Goal: Use online tool/utility: Utilize a website feature to perform a specific function

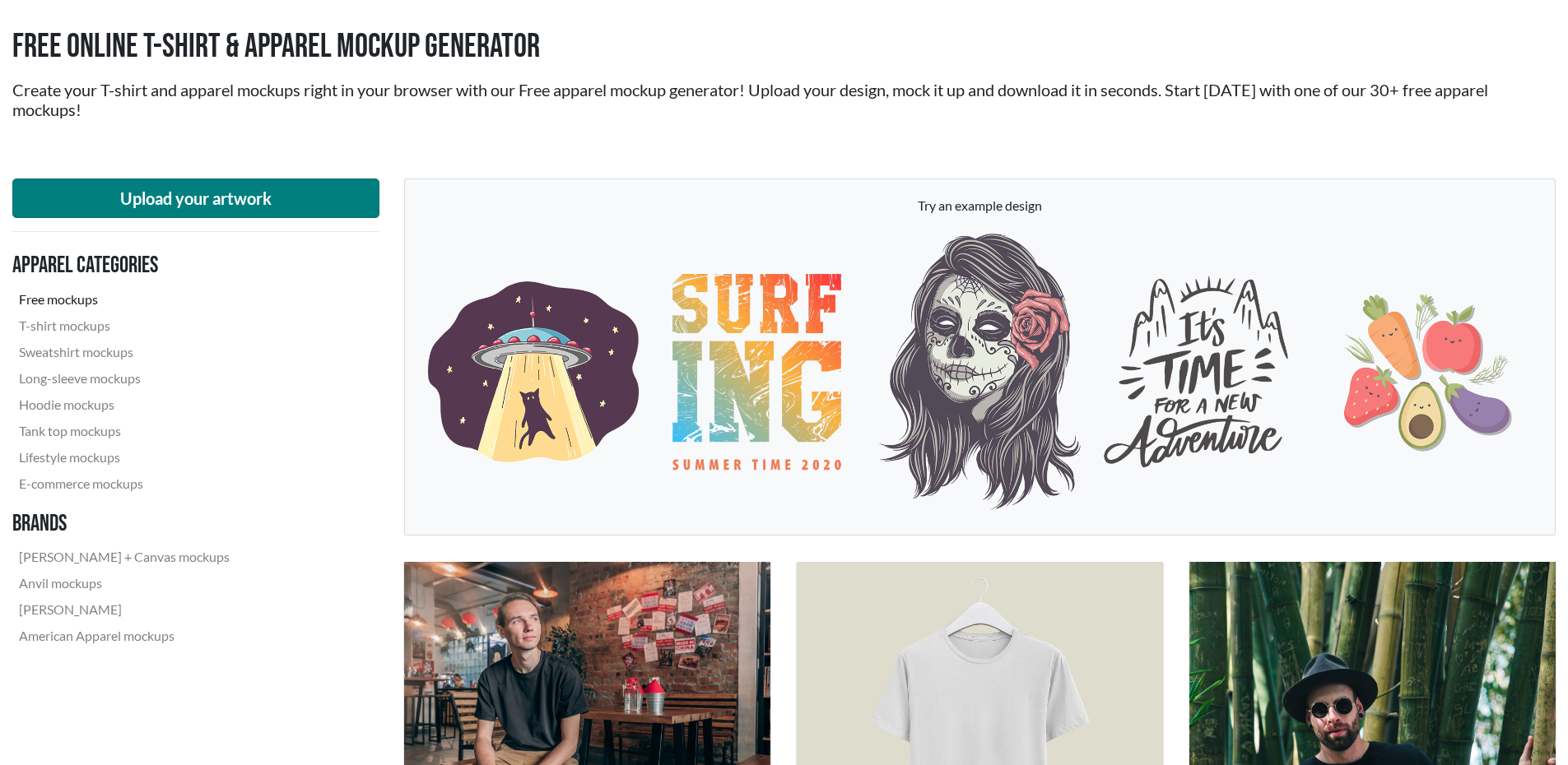
scroll to position [82, 0]
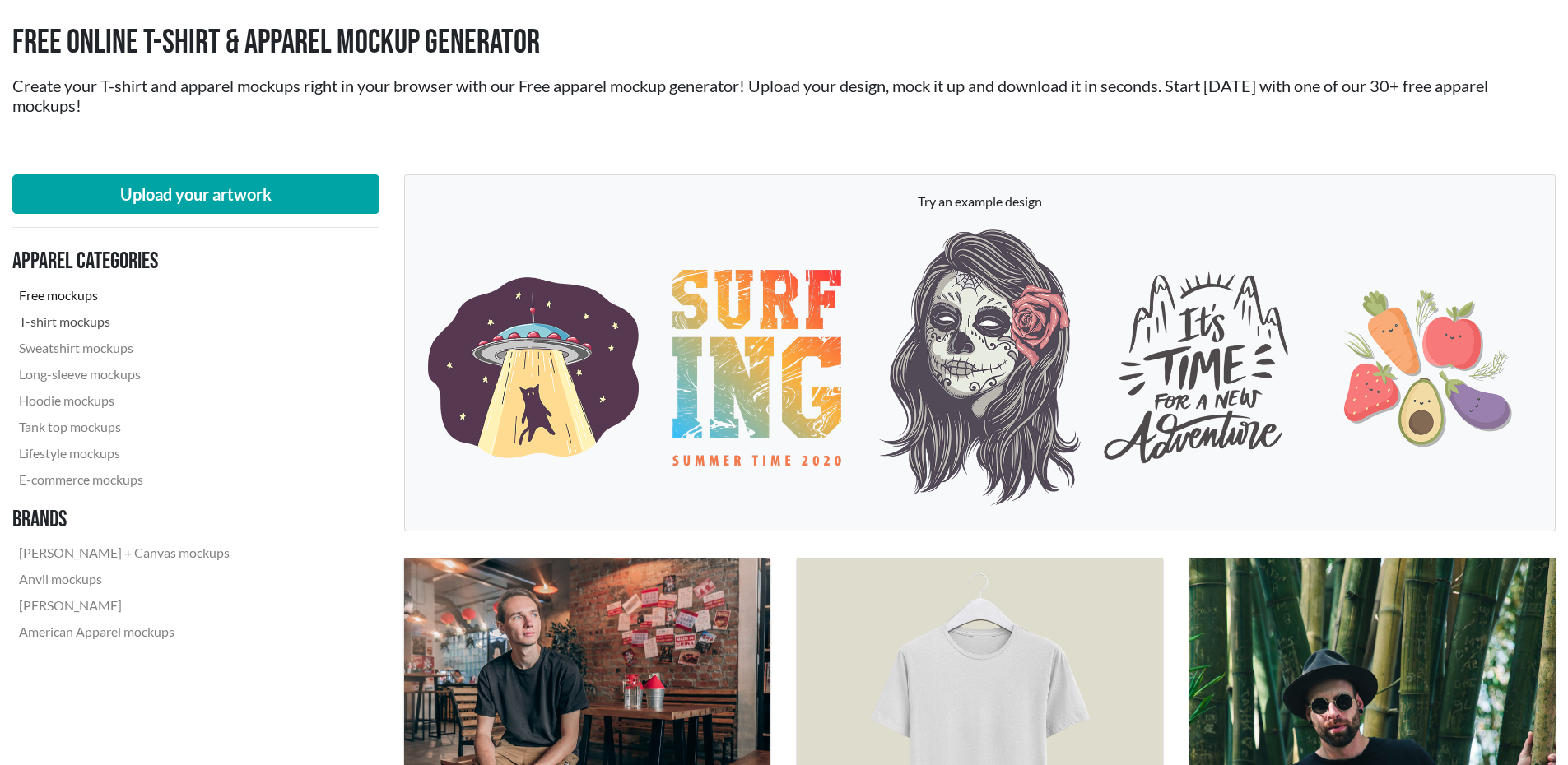
click at [81, 321] on link "T-shirt mockups" at bounding box center [125, 321] width 224 height 26
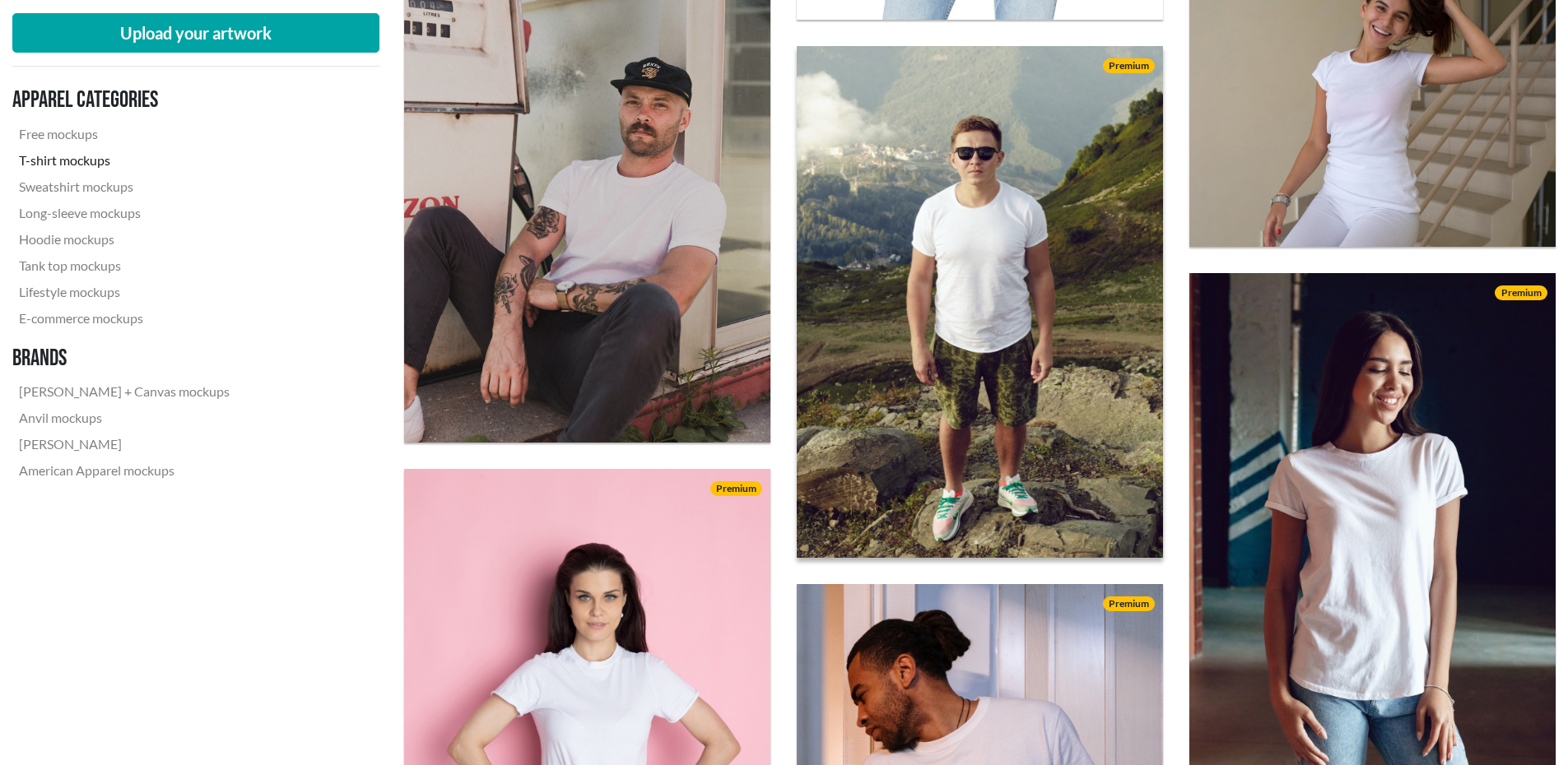
scroll to position [1152, 0]
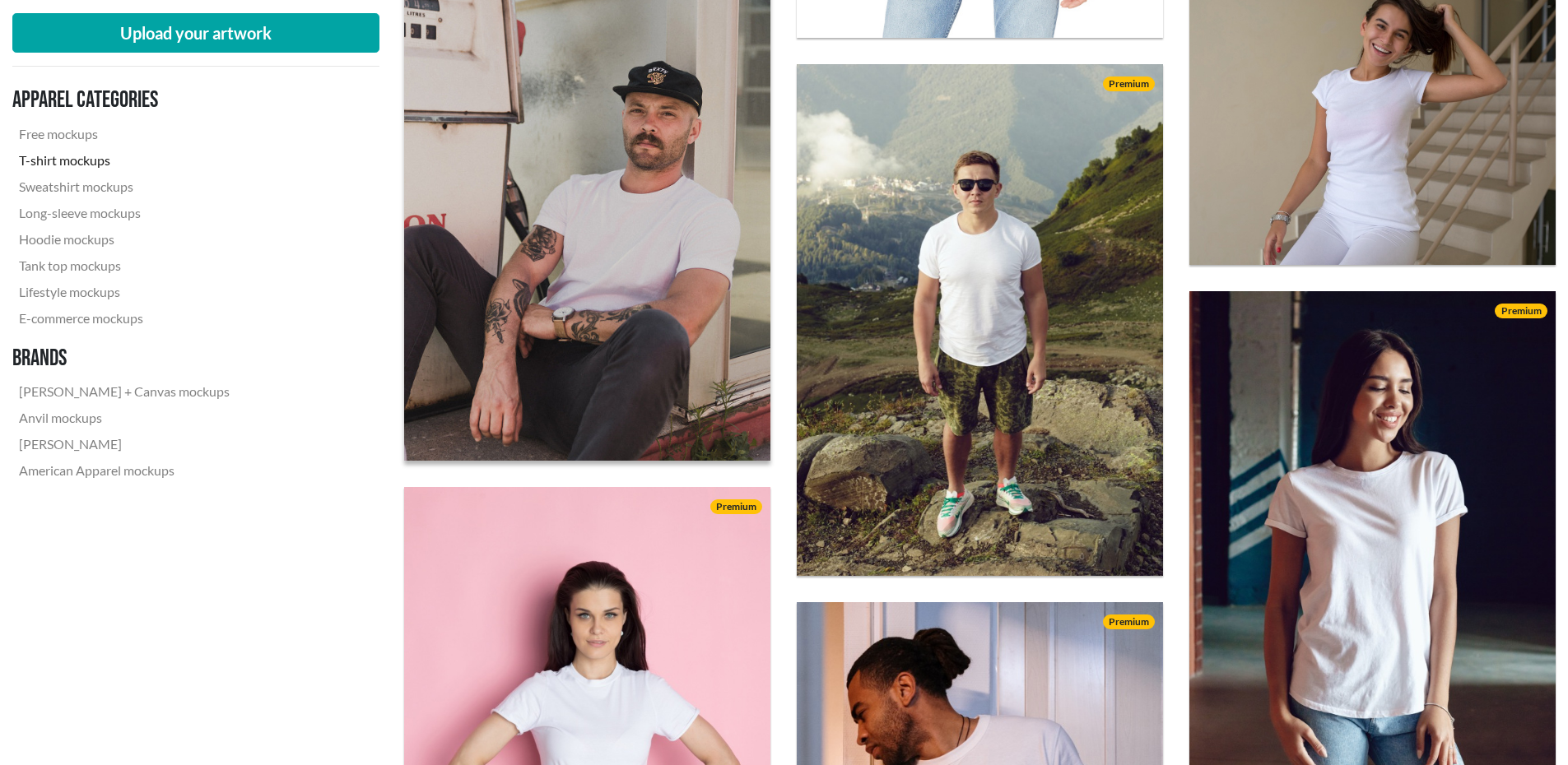
click at [624, 215] on img at bounding box center [588, 216] width 403 height 536
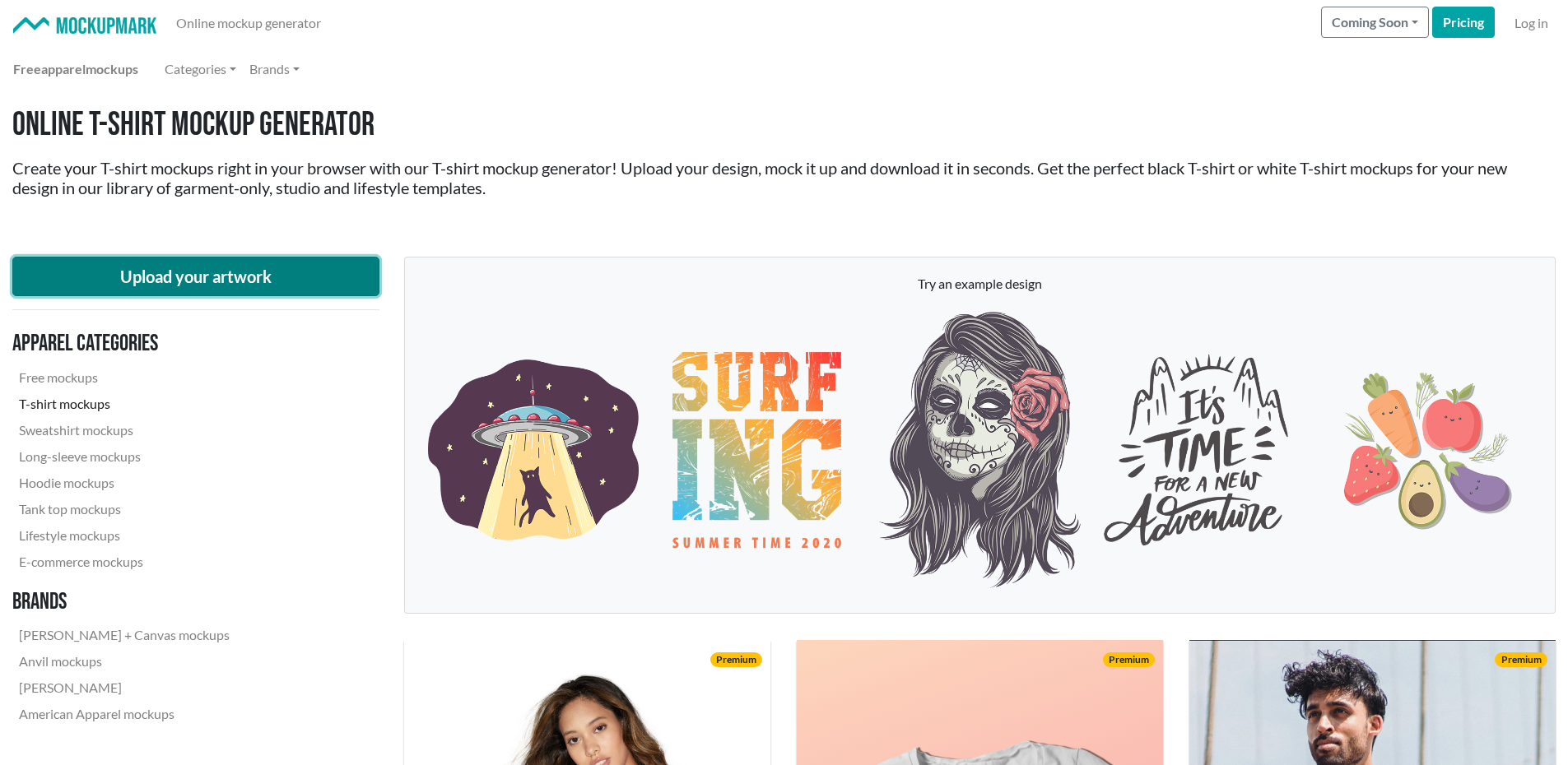
drag, startPoint x: 109, startPoint y: 258, endPoint x: 118, endPoint y: 273, distance: 17.5
click at [115, 266] on button "Upload your artwork" at bounding box center [196, 276] width 367 height 39
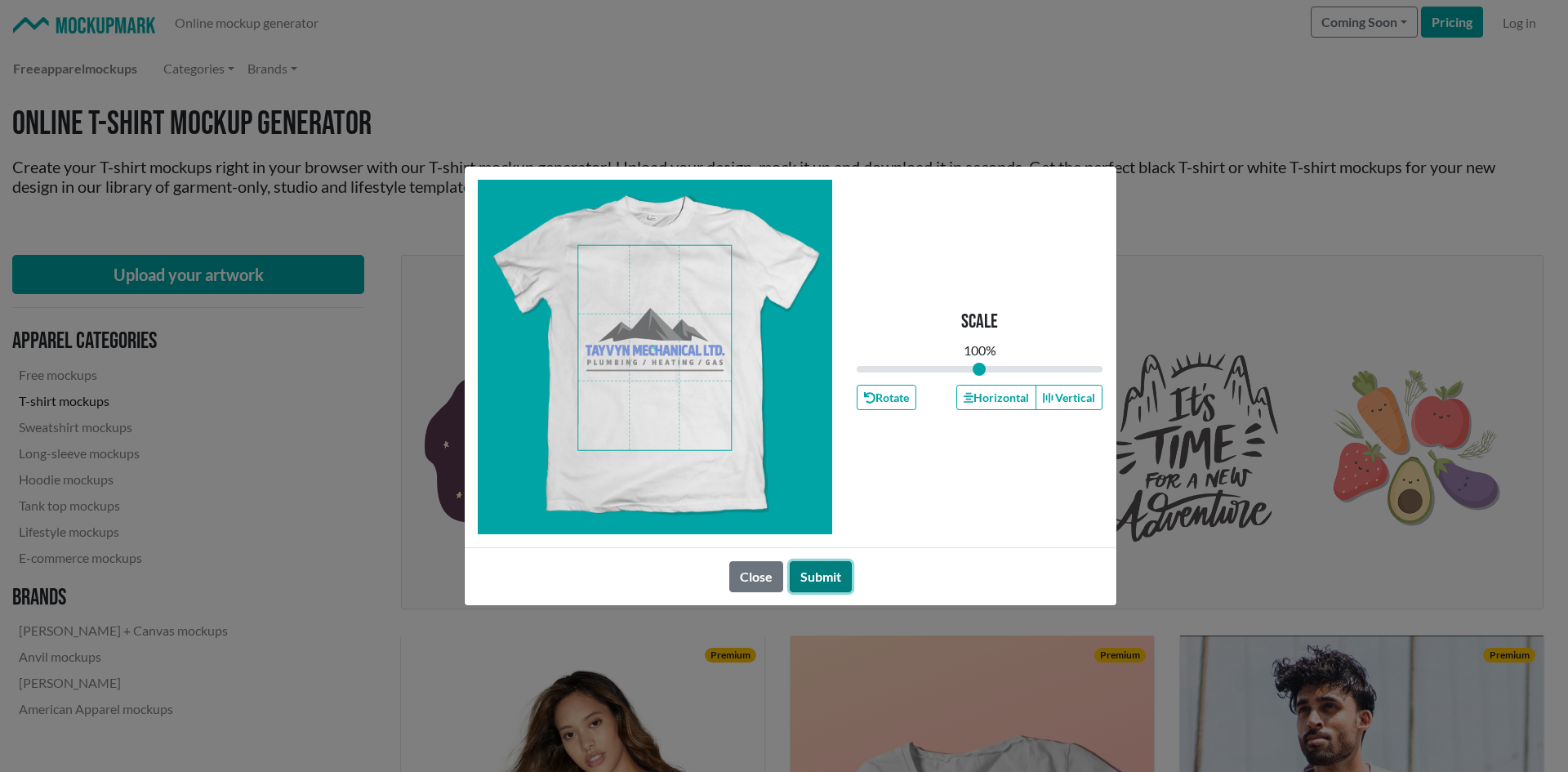
click at [828, 577] on button "Submit" at bounding box center [821, 577] width 62 height 31
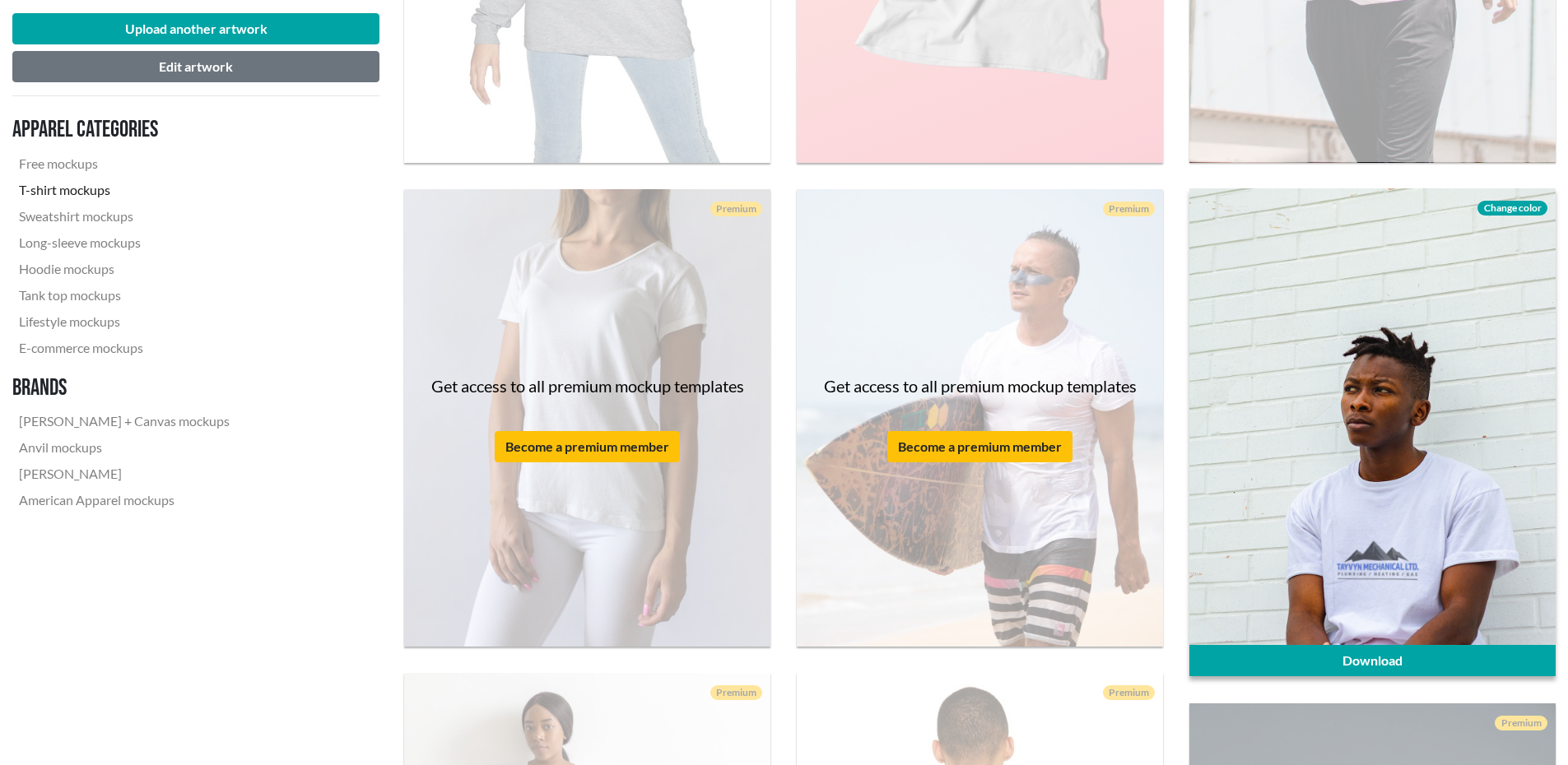
scroll to position [993, 0]
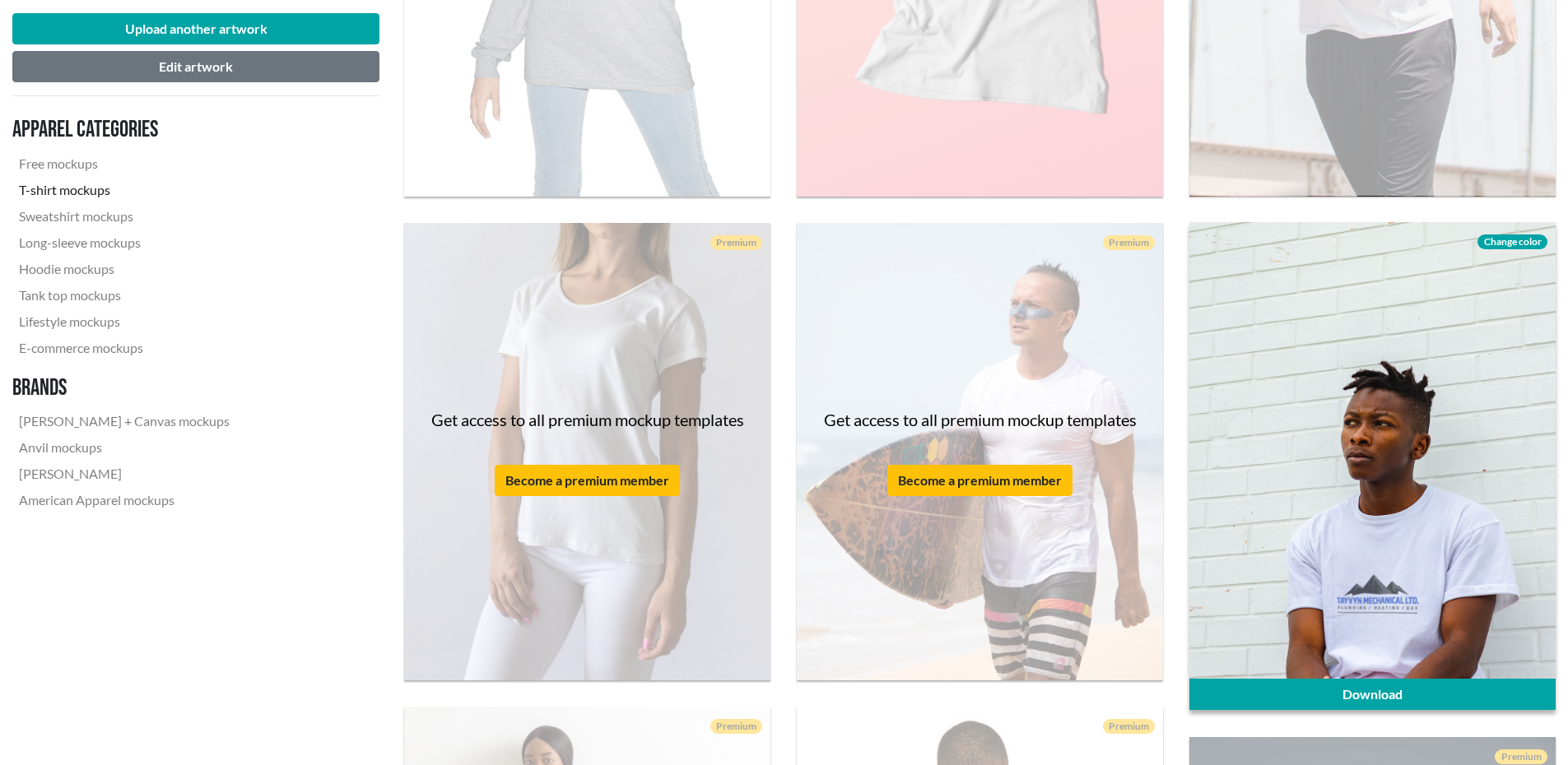
click at [1384, 481] on div at bounding box center [1372, 466] width 366 height 488
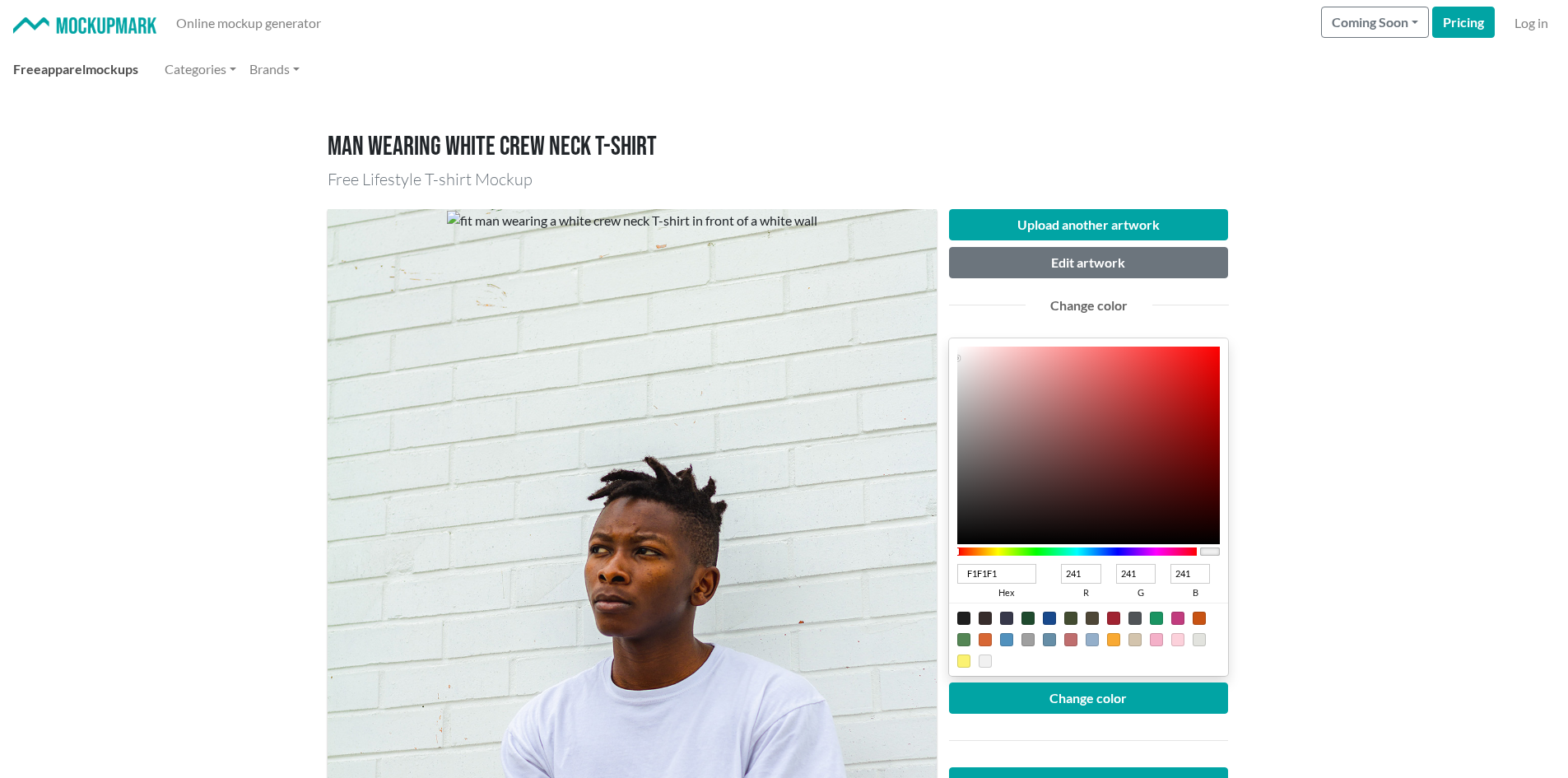
click at [91, 72] on link "Free apparel mockups" at bounding box center [76, 69] width 138 height 33
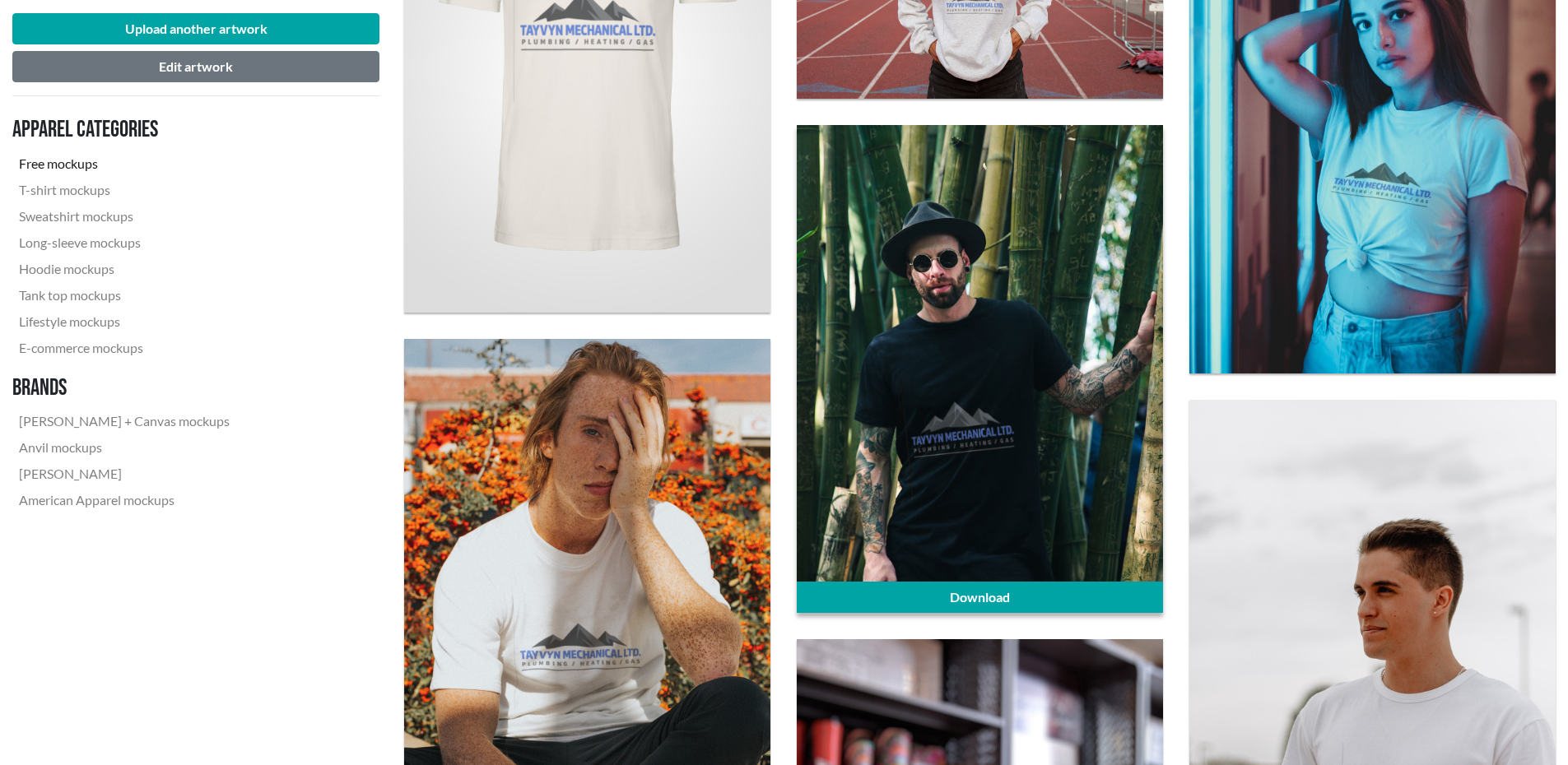
scroll to position [822, 0]
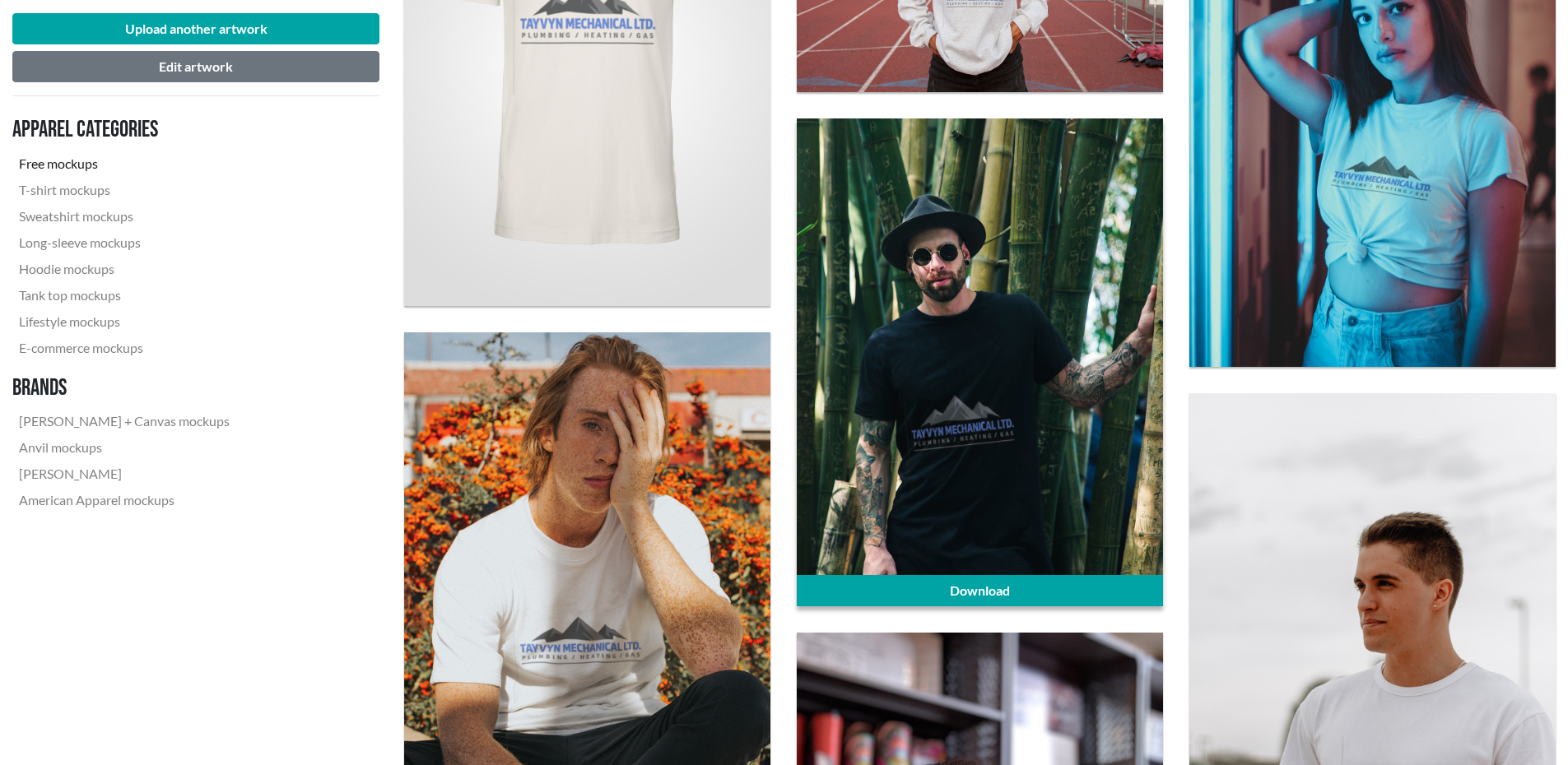
click at [999, 371] on div at bounding box center [979, 362] width 366 height 488
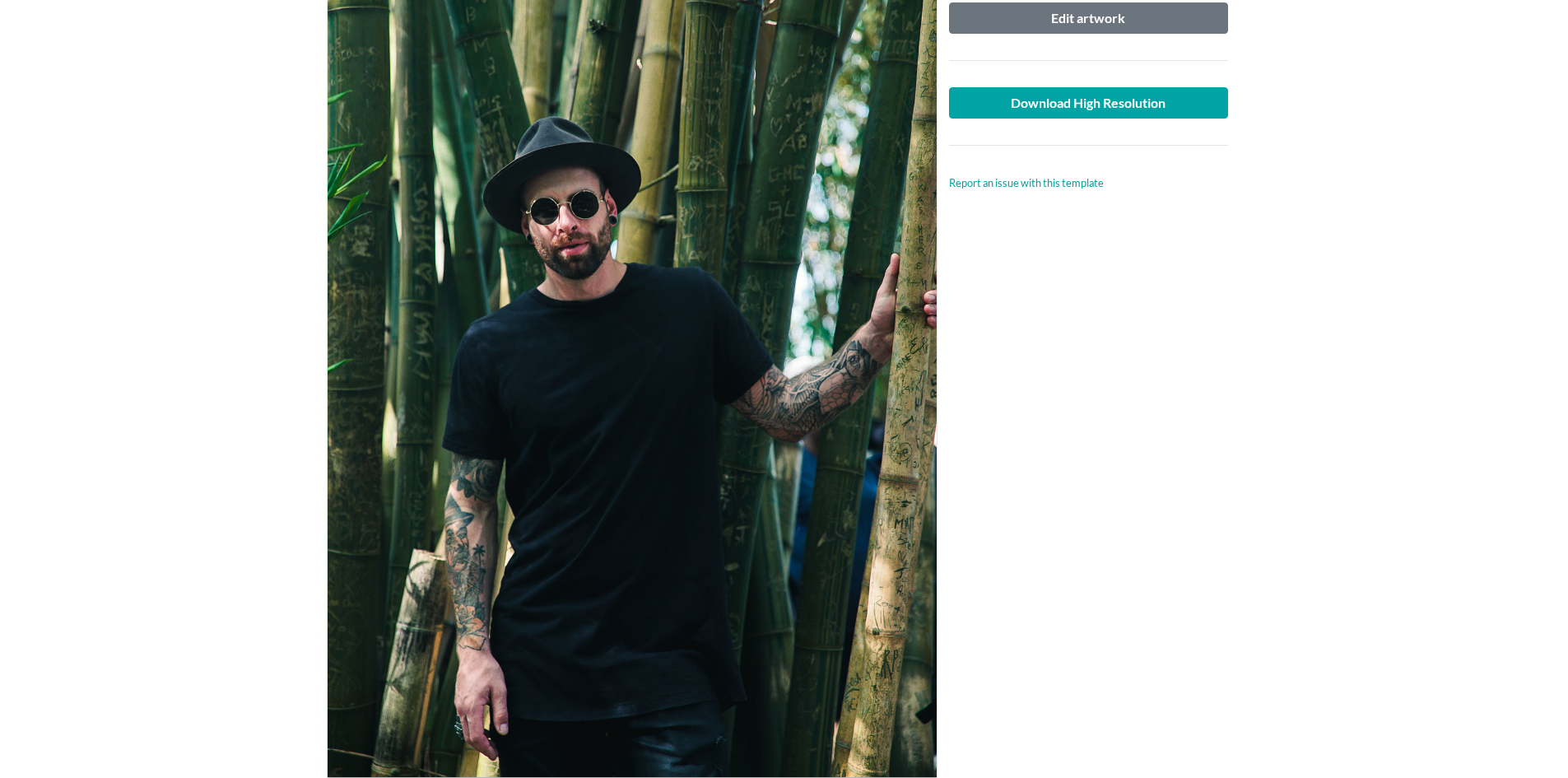
scroll to position [247, 0]
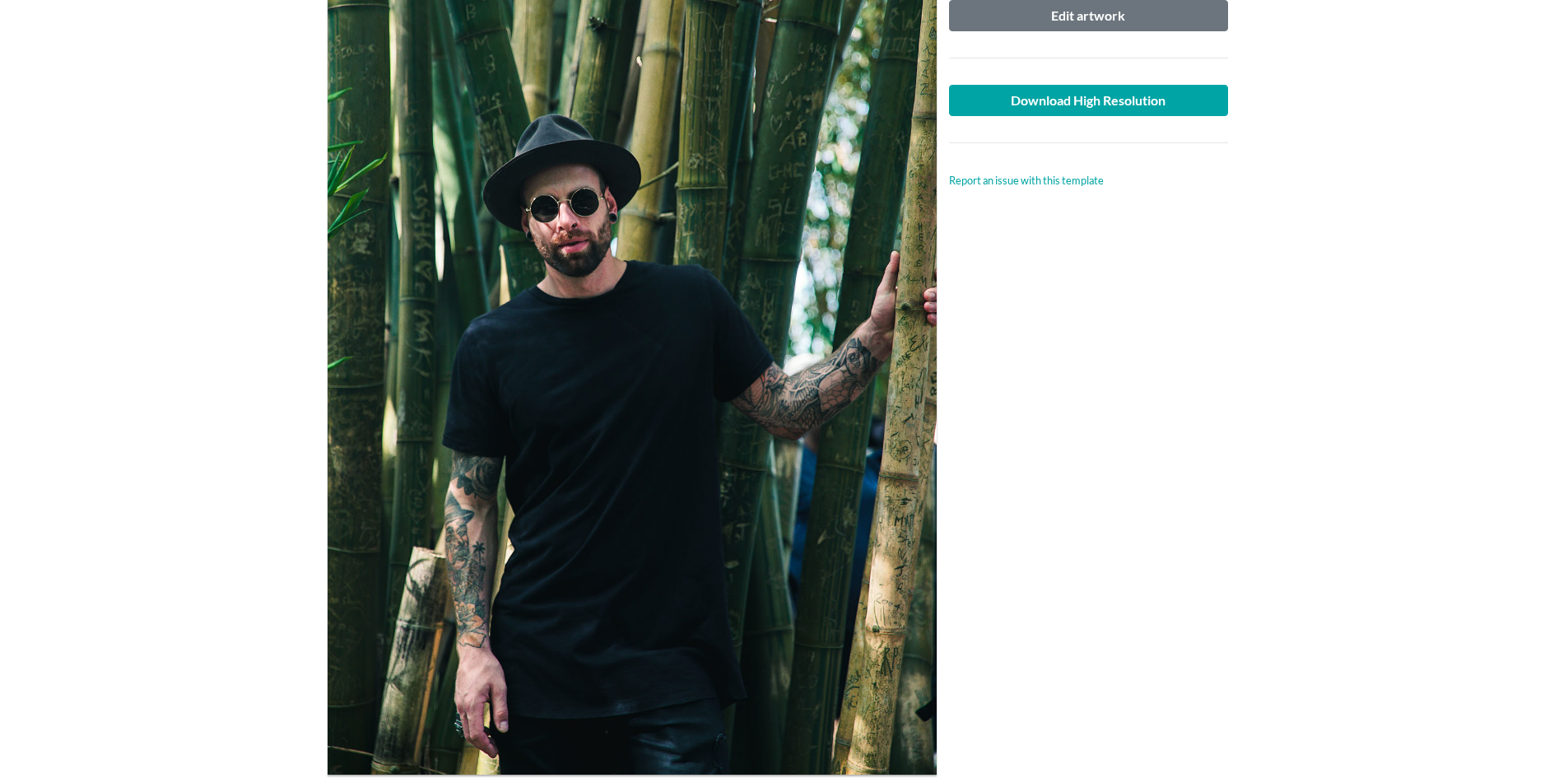
click at [593, 461] on div at bounding box center [632, 368] width 610 height 813
drag, startPoint x: 610, startPoint y: 452, endPoint x: 612, endPoint y: 394, distance: 58.0
click at [612, 394] on div at bounding box center [632, 368] width 610 height 813
drag, startPoint x: 621, startPoint y: 522, endPoint x: 622, endPoint y: 498, distance: 24.0
click at [622, 514] on div at bounding box center [632, 368] width 610 height 813
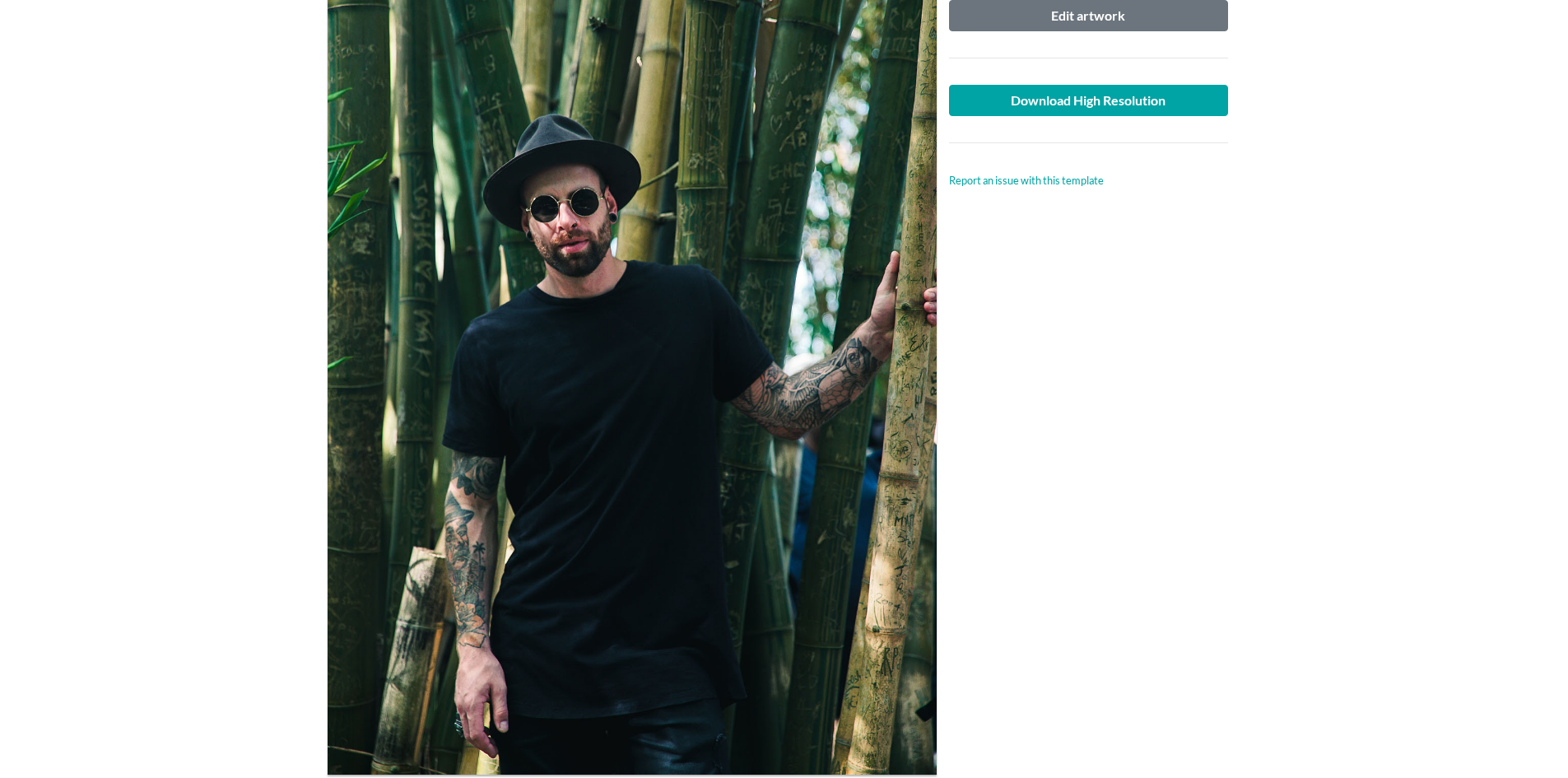
drag, startPoint x: 622, startPoint y: 451, endPoint x: 651, endPoint y: 498, distance: 55.2
click at [651, 498] on div at bounding box center [632, 368] width 610 height 813
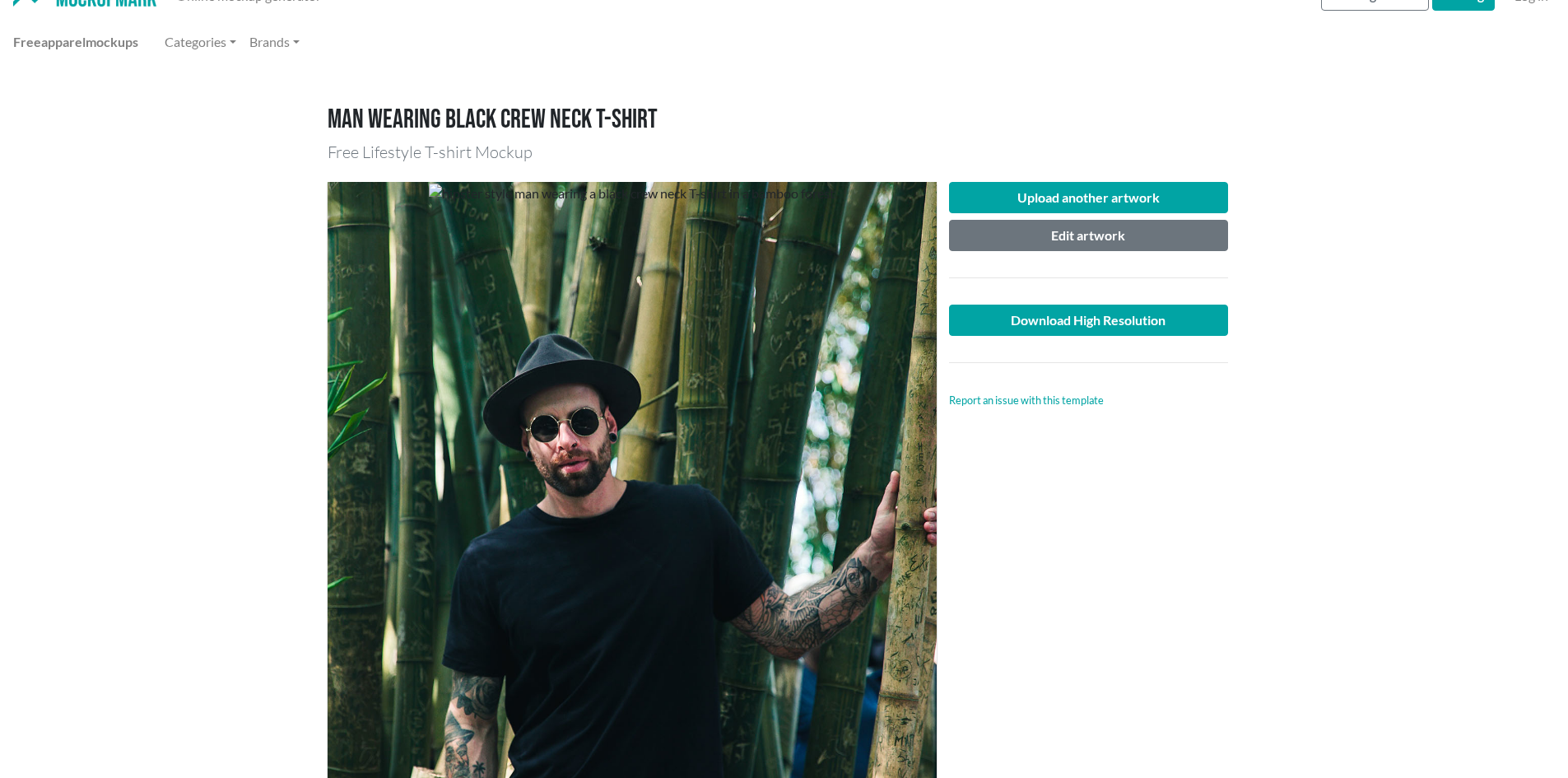
scroll to position [0, 0]
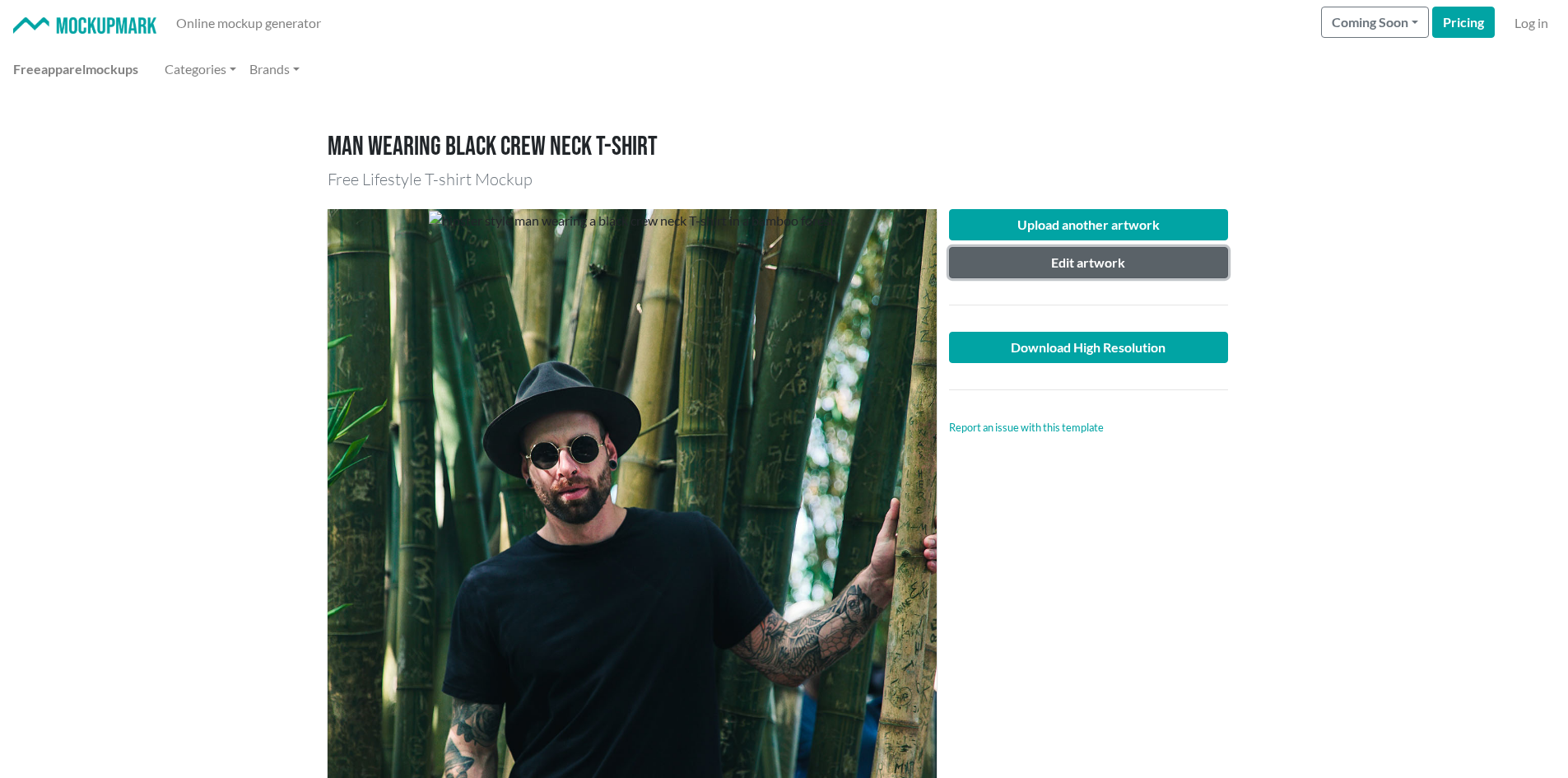
click at [1075, 263] on button "Edit artwork" at bounding box center [1089, 262] width 280 height 31
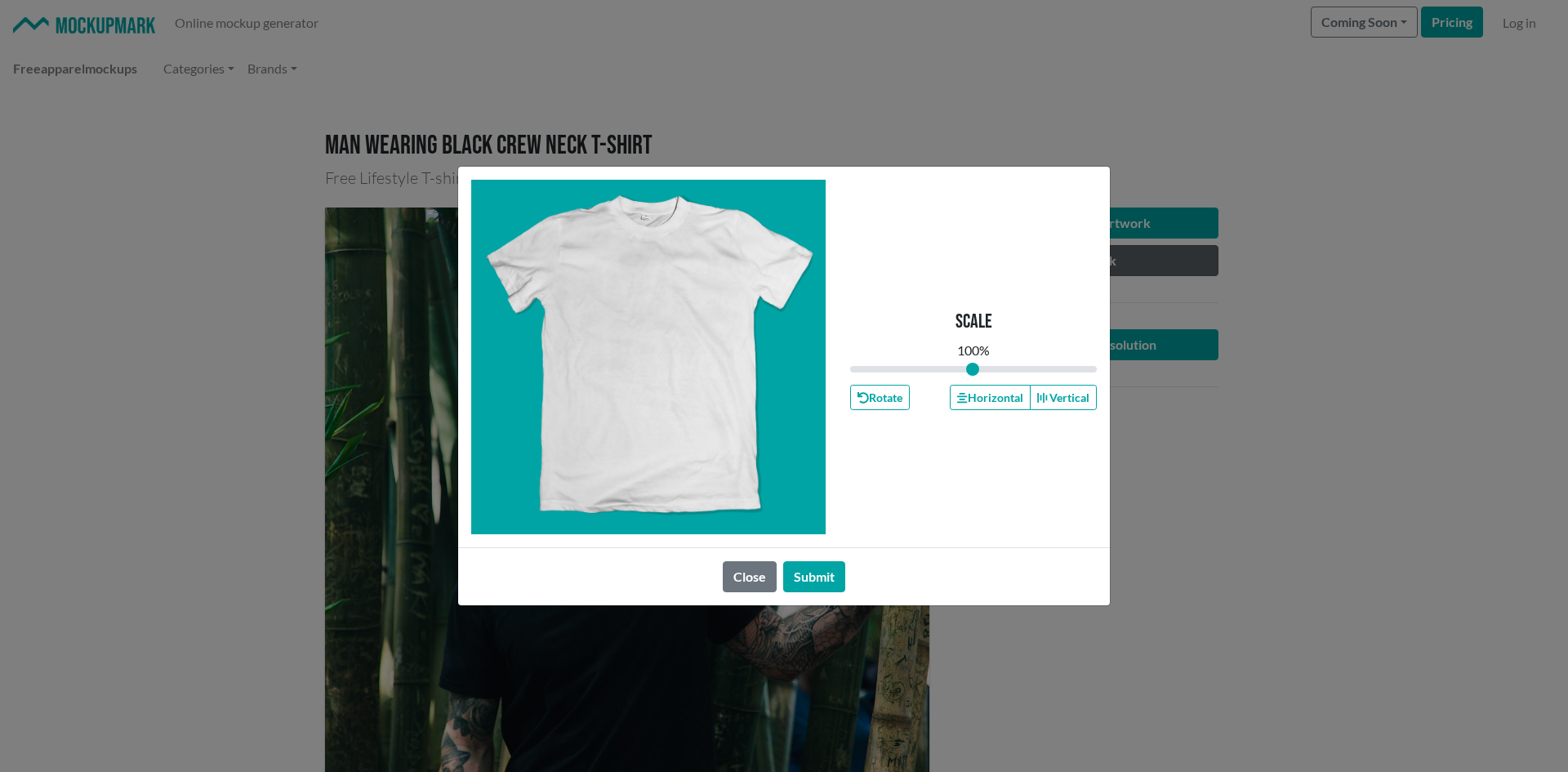
type input "1"
click at [661, 408] on div at bounding box center [648, 357] width 354 height 354
click at [803, 574] on button "Submit" at bounding box center [813, 577] width 62 height 31
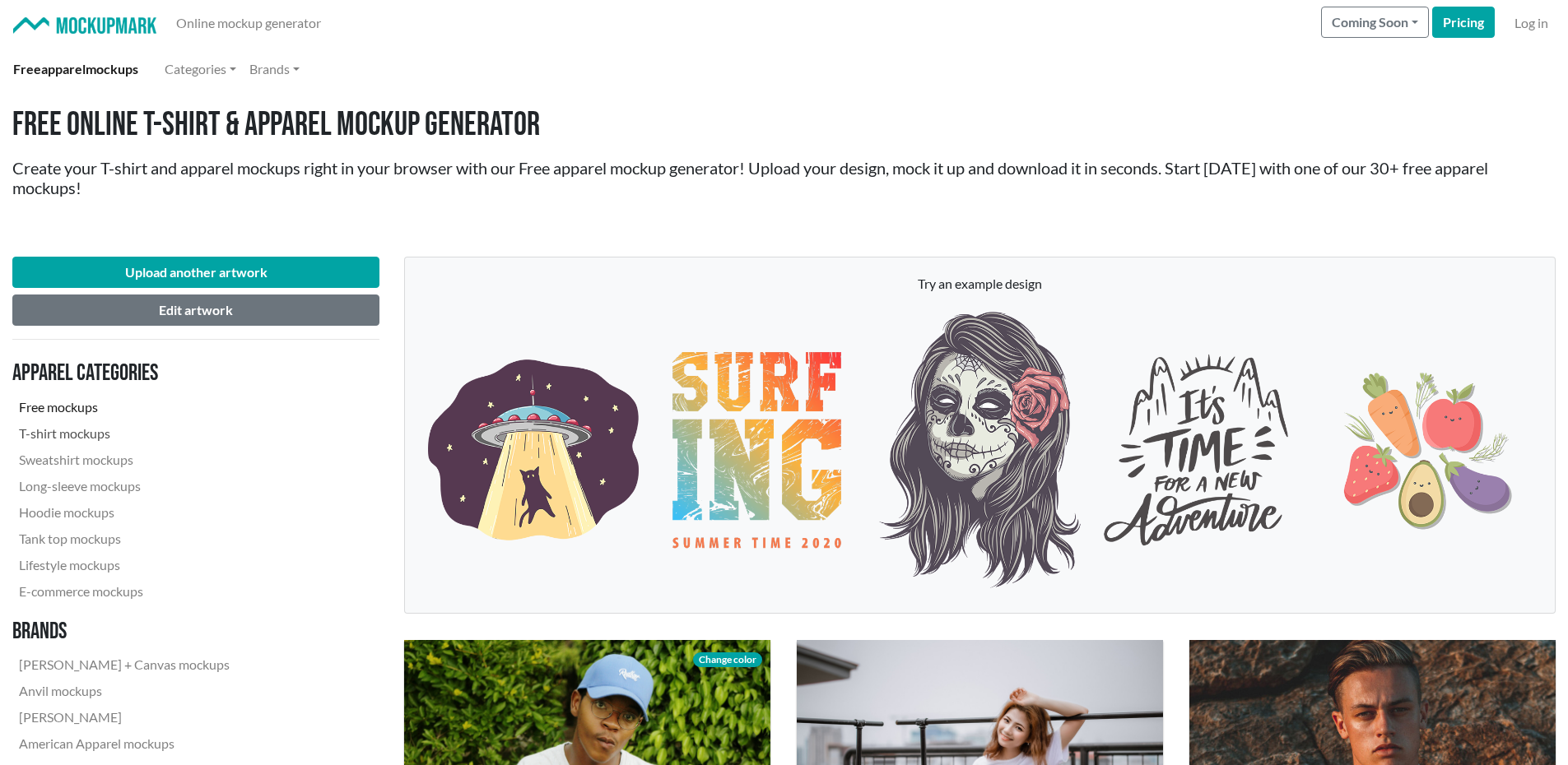
click at [68, 439] on link "T-shirt mockups" at bounding box center [125, 434] width 224 height 26
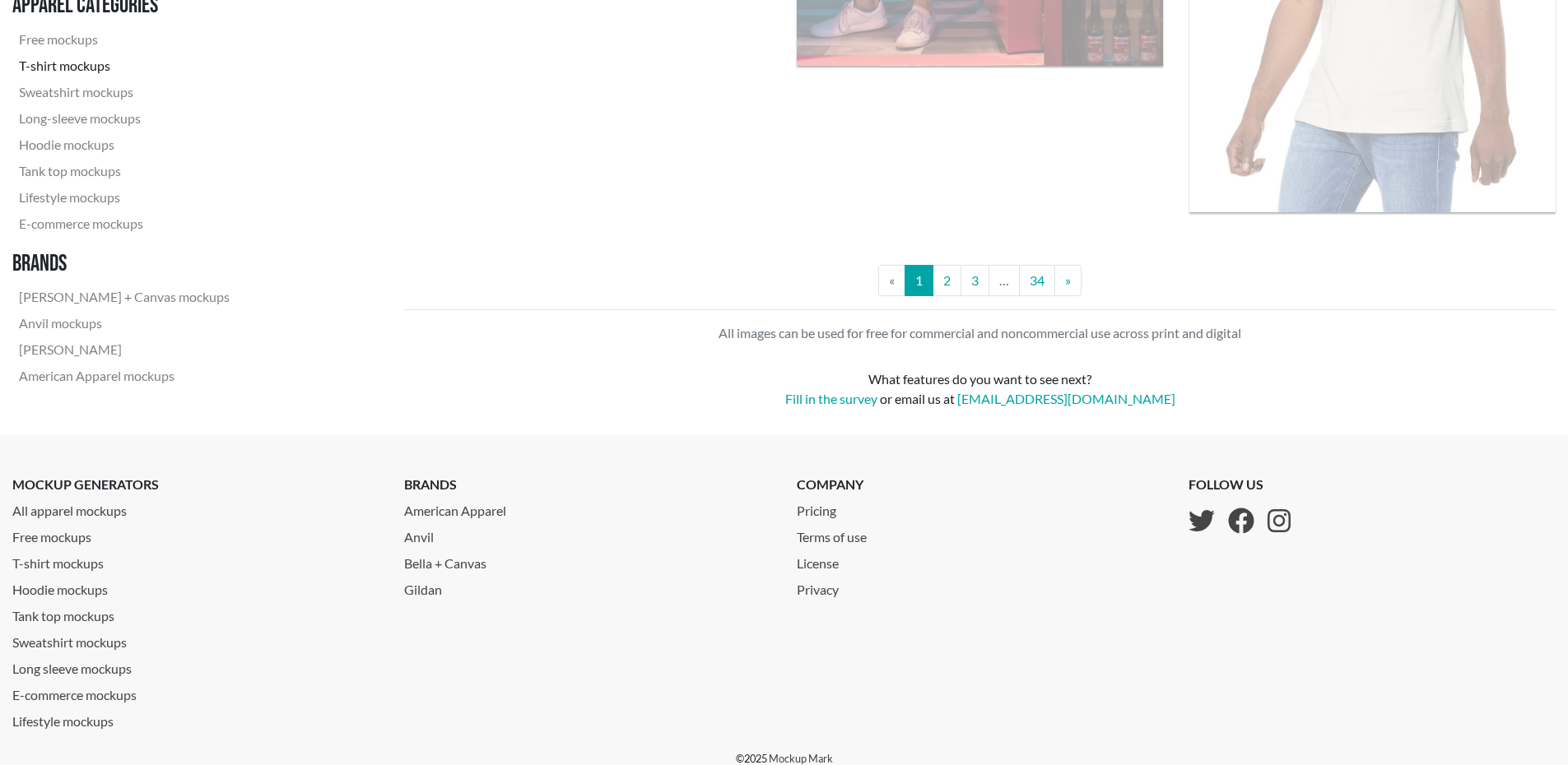
scroll to position [4628, 0]
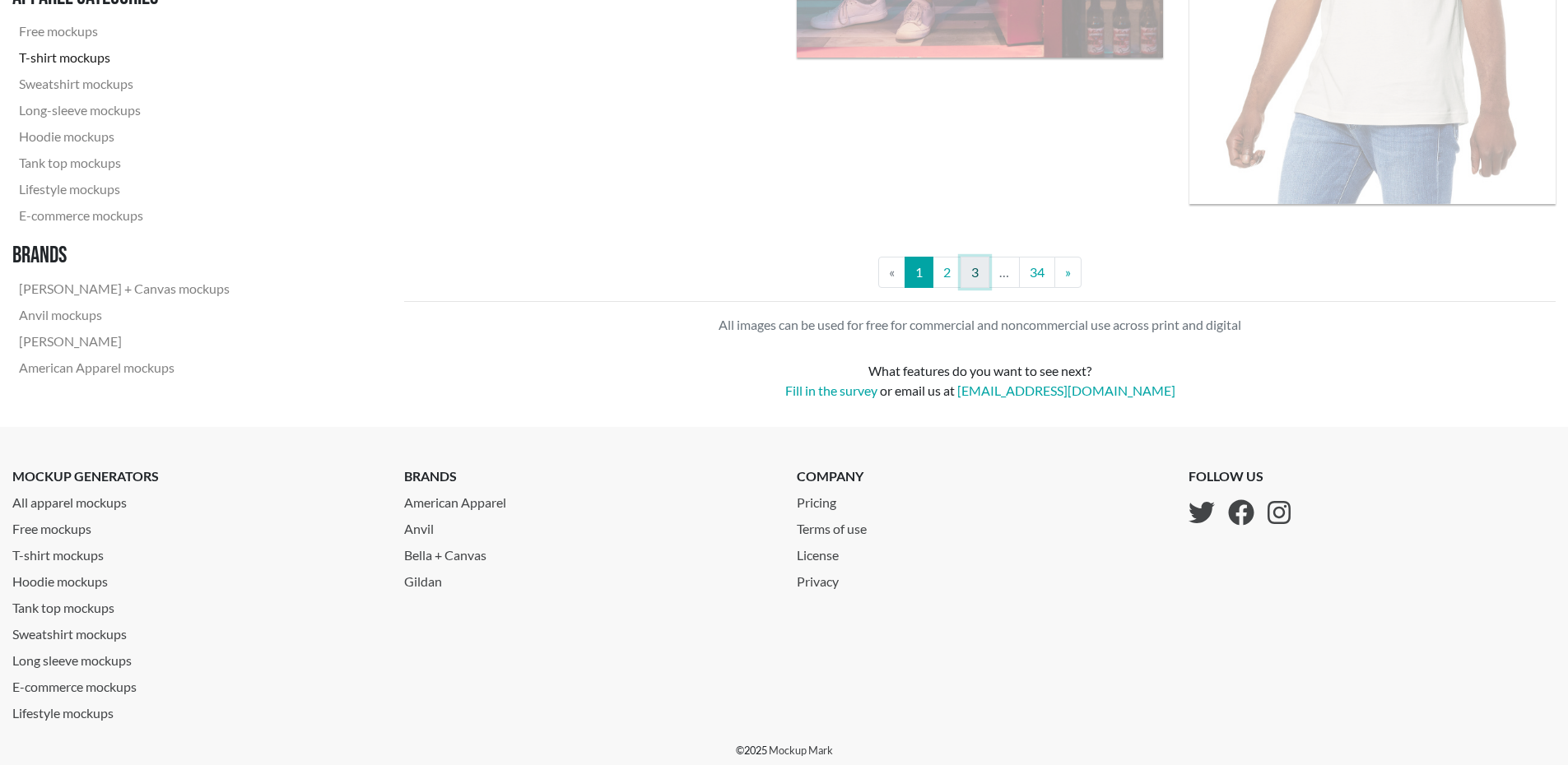
click at [977, 269] on link "3" at bounding box center [975, 272] width 29 height 31
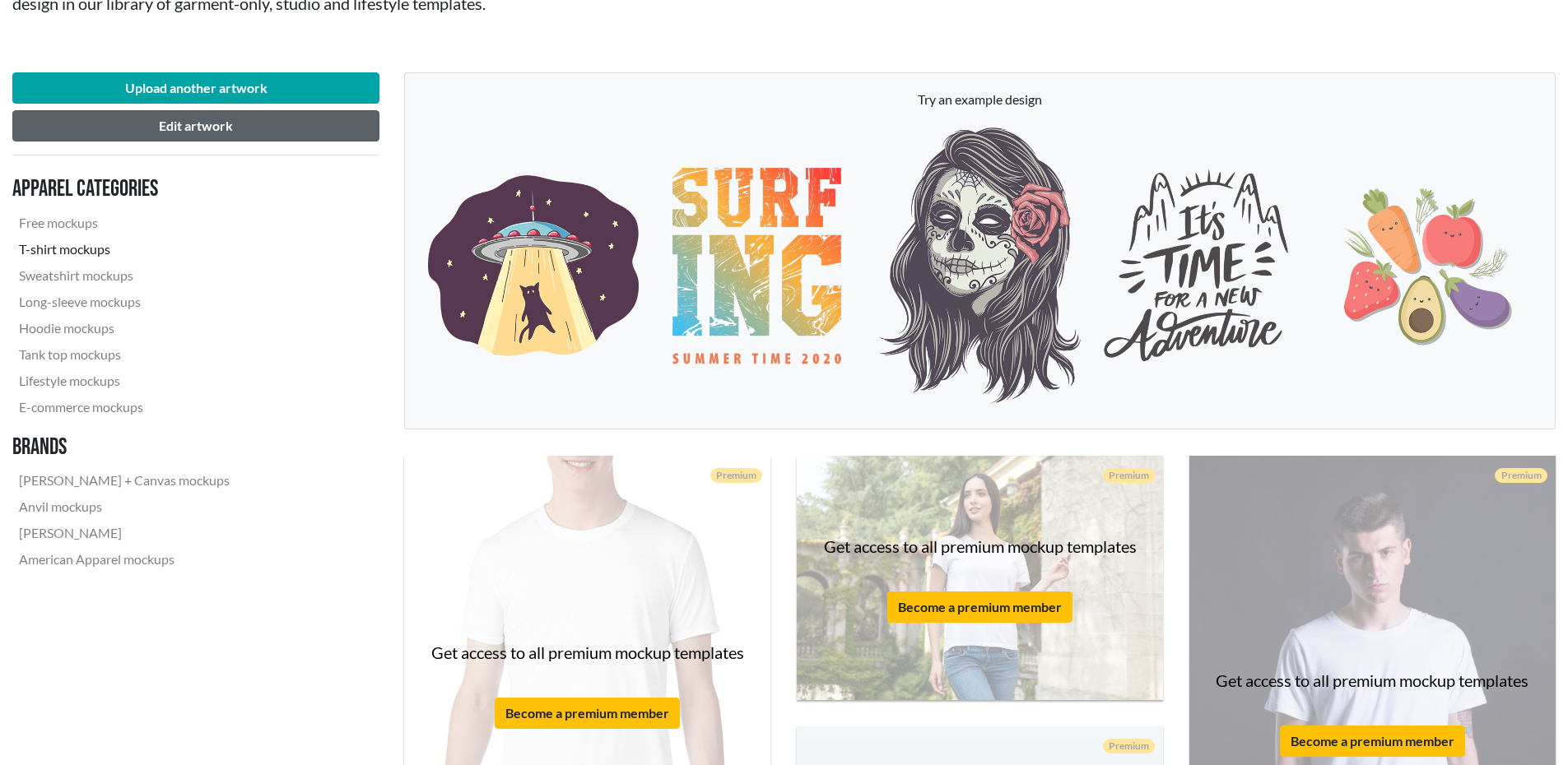
scroll to position [165, 0]
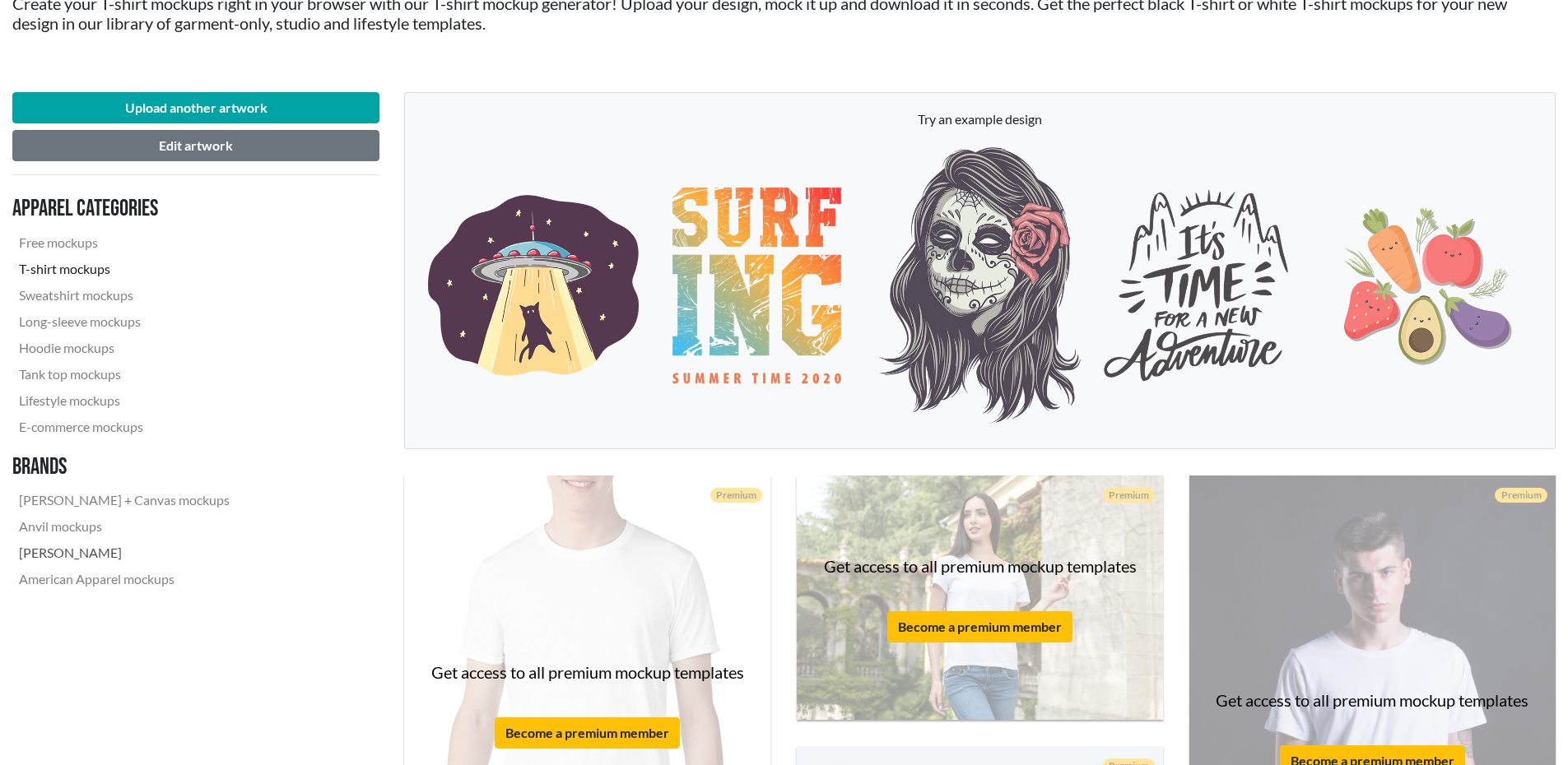
click at [88, 557] on link "[PERSON_NAME]" at bounding box center [125, 553] width 224 height 26
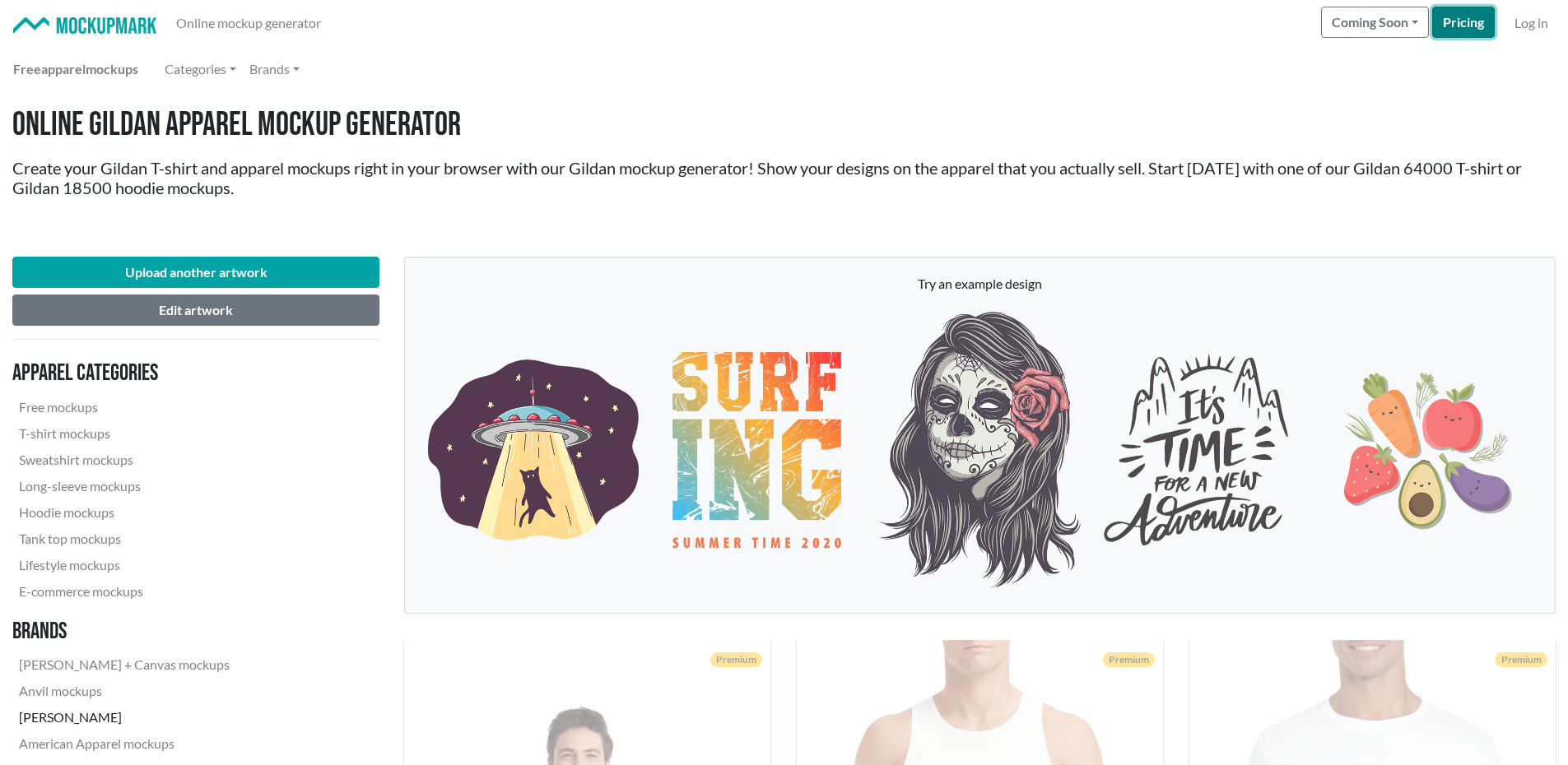
click at [1465, 26] on link "Pricing" at bounding box center [1463, 22] width 63 height 31
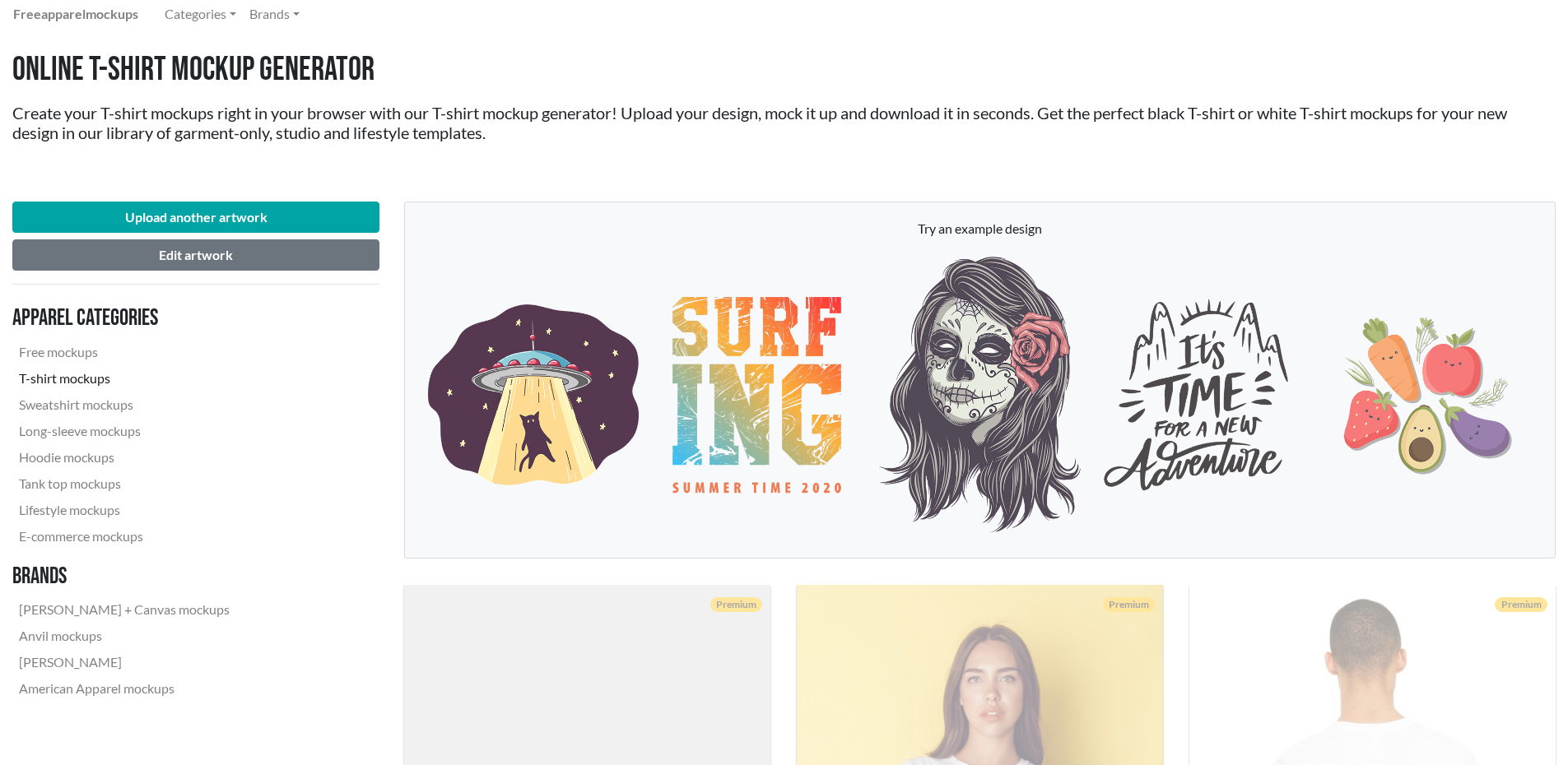
scroll to position [412, 0]
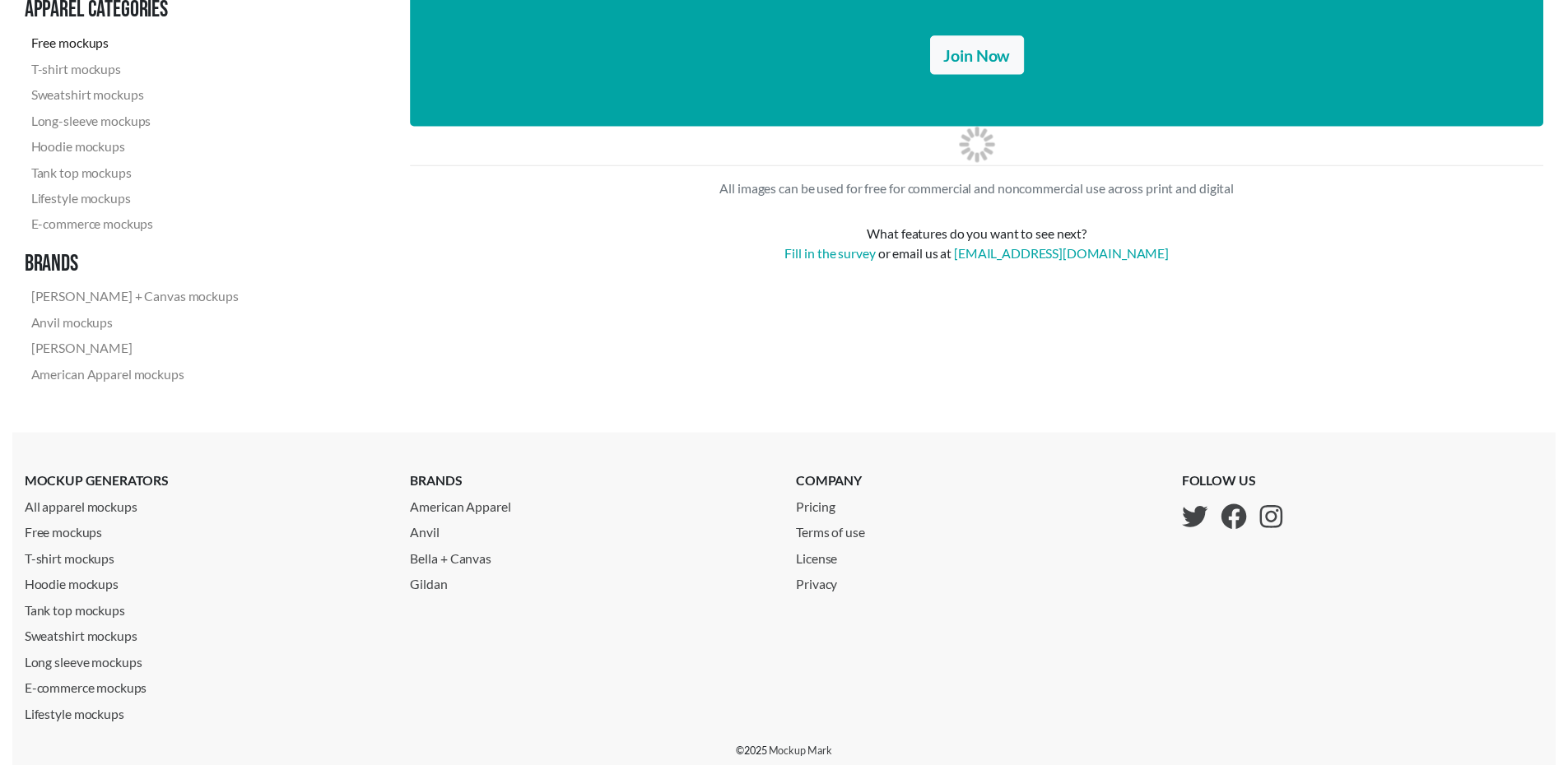
scroll to position [4552, 0]
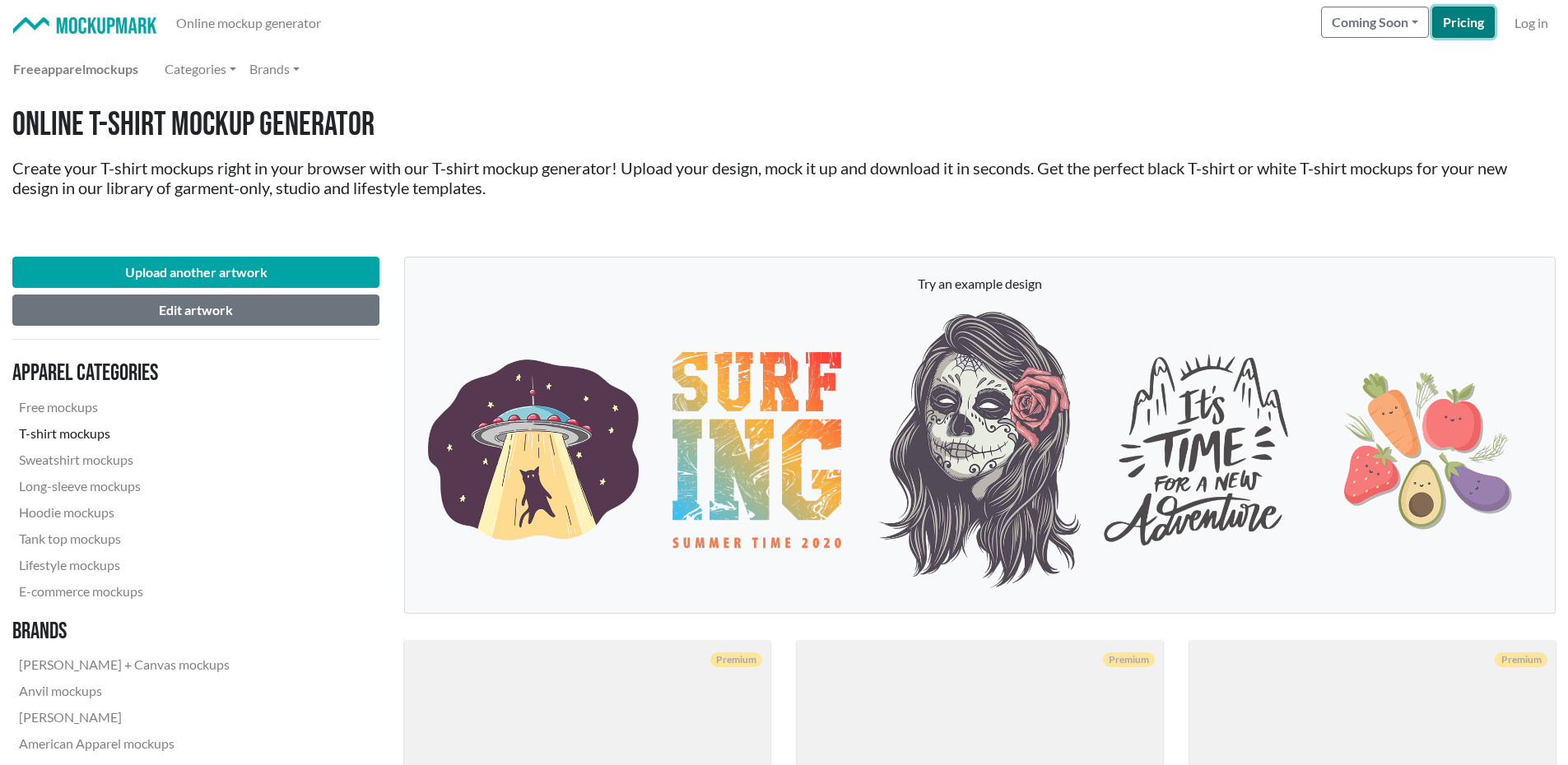
scroll to position [82, 0]
